Goal: Check status: Check status

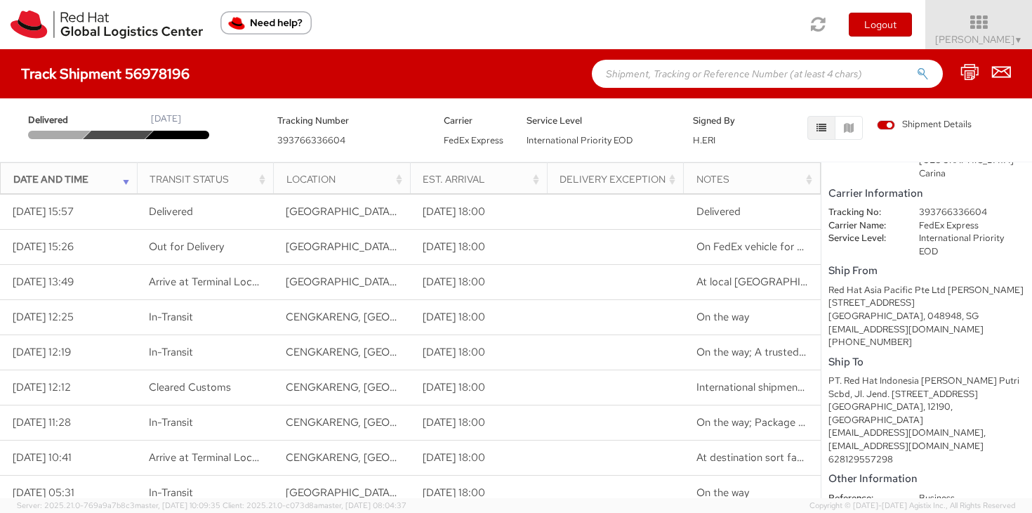
scroll to position [96, 0]
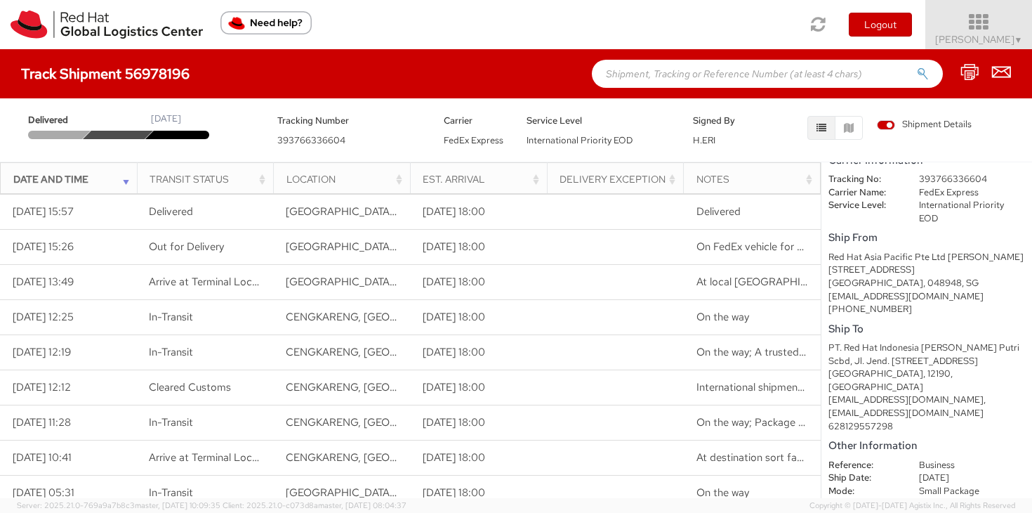
click at [1005, 37] on span "Sally Chua ▼" at bounding box center [979, 39] width 88 height 13
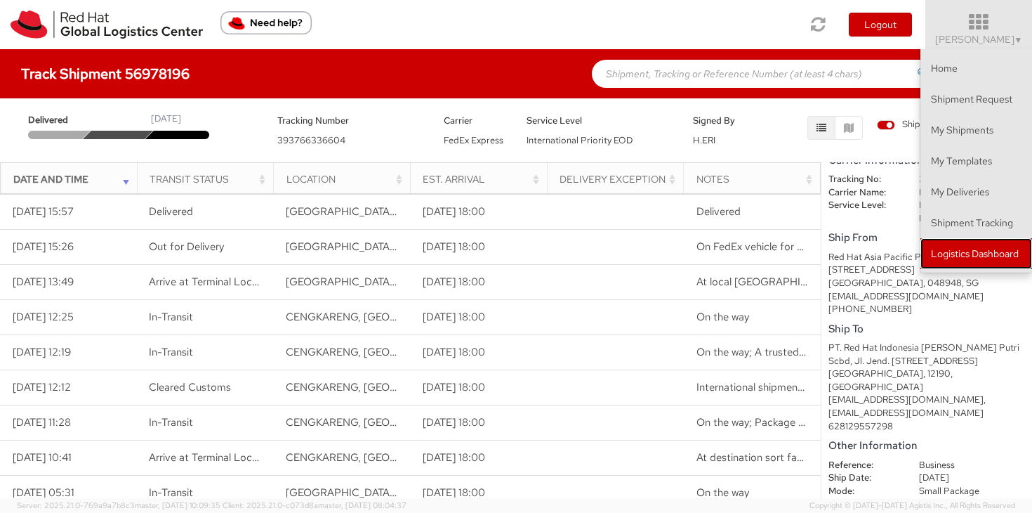
click at [989, 253] on link "Logistics Dashboard" at bounding box center [976, 253] width 112 height 31
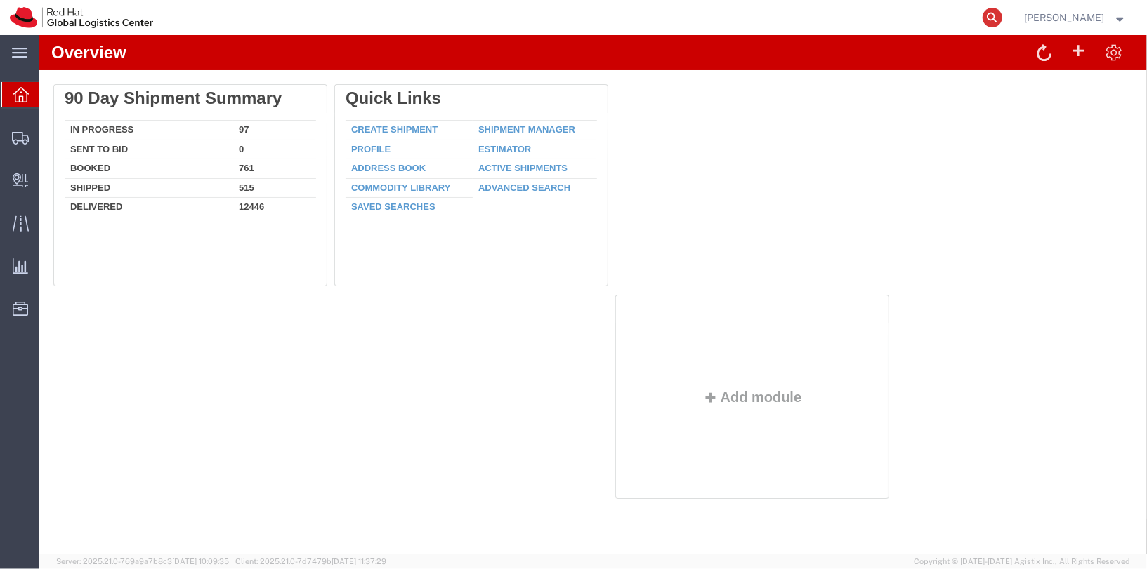
click at [1002, 17] on icon at bounding box center [992, 18] width 20 height 20
paste input "56978196"
type input "56978196"
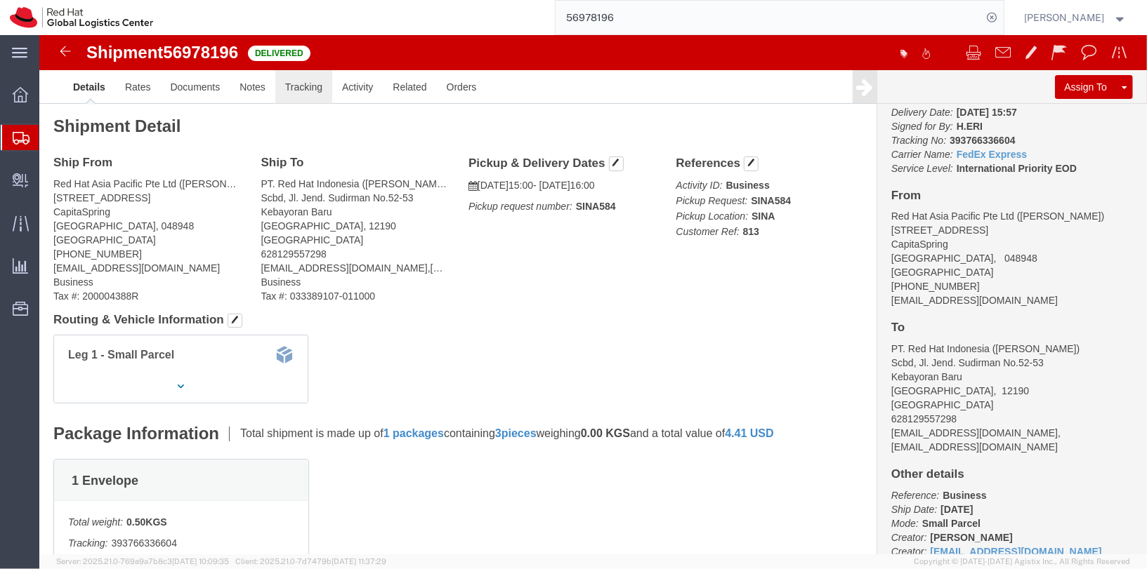
click link "Tracking"
